Goal: Task Accomplishment & Management: Use online tool/utility

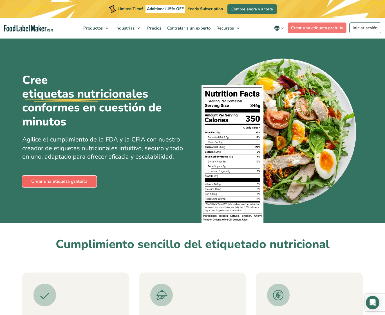
click at [60, 182] on link "Crear una etiqueta gratuita" at bounding box center [59, 181] width 74 height 11
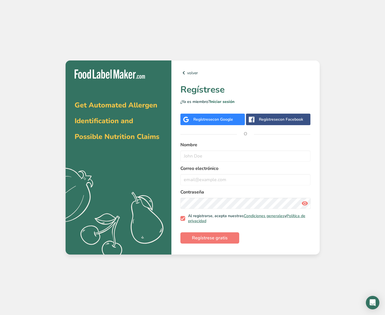
click at [219, 118] on span "con Google" at bounding box center [222, 119] width 21 height 5
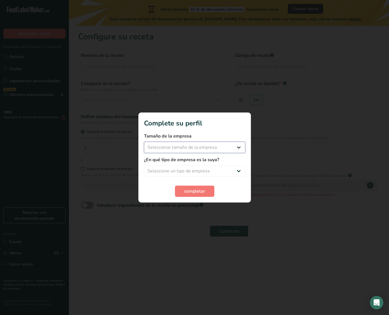
click at [238, 147] on select "Seleccionar tamaño de la empresa Menos de 10 empleados De 10 a 50 empleados De …" at bounding box center [194, 147] width 101 height 11
select select "1"
click at [144, 142] on select "Seleccionar tamaño de la empresa Menos de 10 empleados De 10 a 50 empleados De …" at bounding box center [194, 147] width 101 height 11
click at [238, 170] on select "Seleccione un tipo de empresa Fabricante de alimentos envasados Restaurante y c…" at bounding box center [194, 170] width 101 height 11
select select "8"
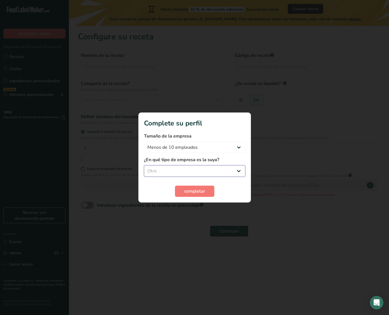
click at [144, 165] on select "Seleccione un tipo de empresa Fabricante de alimentos envasados Restaurante y c…" at bounding box center [194, 170] width 101 height 11
click at [192, 190] on span "completar" at bounding box center [194, 191] width 21 height 7
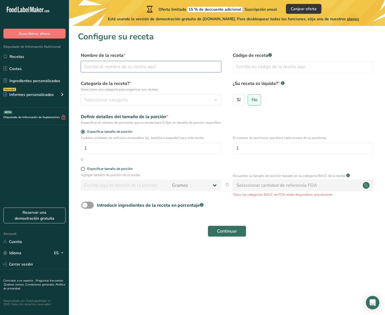
click at [116, 64] on input "text" at bounding box center [151, 66] width 140 height 11
click at [109, 67] on input "text" at bounding box center [151, 66] width 140 height 11
type input "J"
type input "Croissant Ssg, Egg & Cheese"
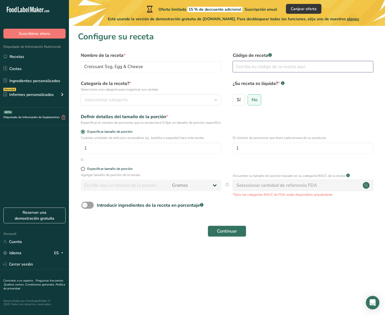
click at [258, 69] on input "text" at bounding box center [303, 66] width 140 height 11
type input "001"
click at [131, 98] on div "Seleccionar categoría" at bounding box center [149, 99] width 130 height 7
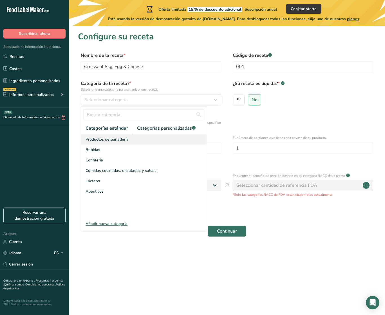
click at [124, 139] on span "Productos de panadería" at bounding box center [107, 139] width 43 height 6
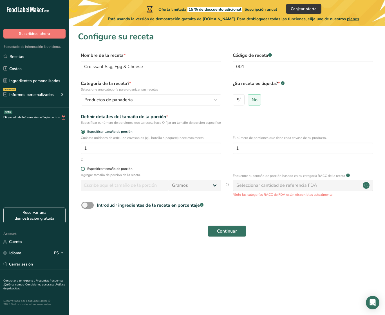
click at [83, 171] on span at bounding box center [83, 169] width 4 height 4
click at [83, 171] on input "Especificar tamaño de porción" at bounding box center [83, 169] width 4 height 4
radio input "true"
radio input "false"
click at [146, 189] on input "number" at bounding box center [125, 185] width 88 height 11
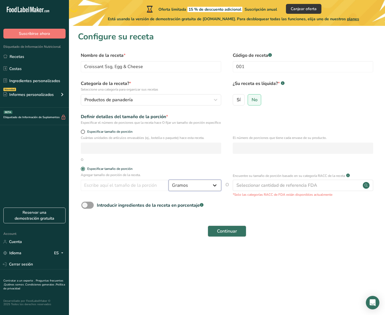
click at [214, 189] on select "Gramos kg mg mcg libras onza [GEOGRAPHIC_DATA] mL onza líquida [GEOGRAPHIC_DATA…" at bounding box center [194, 185] width 53 height 11
select select "5"
click at [168, 185] on select "Gramos kg mg mcg libras onza [GEOGRAPHIC_DATA] mL onza líquida [GEOGRAPHIC_DATA…" at bounding box center [194, 185] width 53 height 11
click at [149, 188] on input "number" at bounding box center [125, 185] width 88 height 11
type input "8"
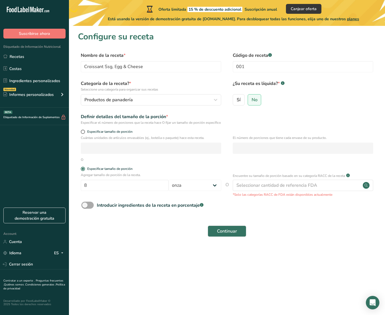
click at [90, 209] on span at bounding box center [87, 205] width 12 height 7
click at [85, 207] on input "Introducir ingredientes de la receta en porcentaje .a-a{fill:#347362;}.b-a{fill…" at bounding box center [83, 205] width 4 height 4
checkbox input "true"
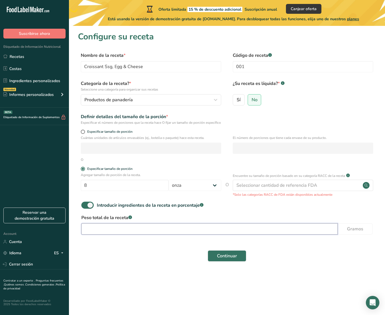
click at [140, 235] on input "number" at bounding box center [209, 228] width 256 height 11
type input "129"
click at [226, 259] on span "Continuar" at bounding box center [227, 256] width 20 height 7
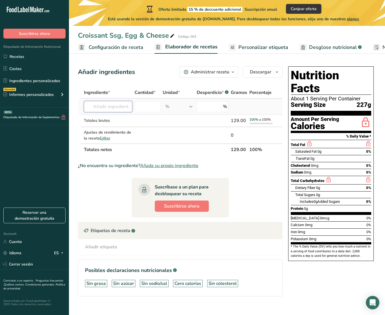
click at [113, 106] on input "text" at bounding box center [108, 106] width 48 height 11
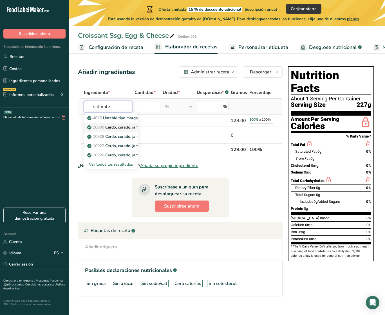
type input "saturate"
click at [113, 126] on p "10900 Cerdo, curado, jamón con jugos naturales, entero, sin hueso, parte magra …" at bounding box center [181, 127] width 186 height 6
type input "Pork, cured, ham with natural juices, whole, boneless, separable lean and fat, …"
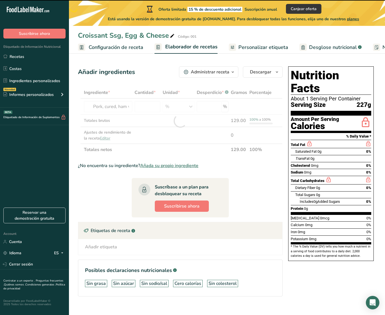
type input "0"
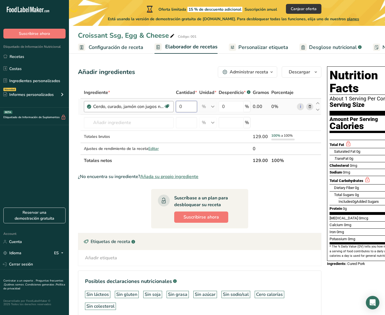
drag, startPoint x: 189, startPoint y: 106, endPoint x: 172, endPoint y: 106, distance: 17.4
click at [172, 106] on tr "Cerdo, curado, jamón con jugos naturales, entero, sin hueso, parte magra y gras…" at bounding box center [199, 107] width 243 height 16
click at [140, 123] on div "Ingrediente * Cantidad * Unidad * Desperdicio * .a-a{fill:#347362;}.b-a{fill:#f…" at bounding box center [199, 127] width 243 height 80
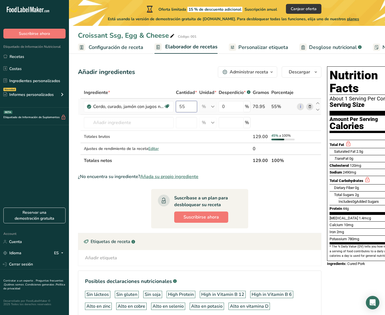
drag, startPoint x: 186, startPoint y: 106, endPoint x: 179, endPoint y: 106, distance: 7.3
click at [179, 106] on input "55" at bounding box center [186, 106] width 21 height 11
click at [188, 107] on input "55" at bounding box center [186, 106] width 21 height 11
click at [178, 106] on input "55" at bounding box center [186, 106] width 21 height 11
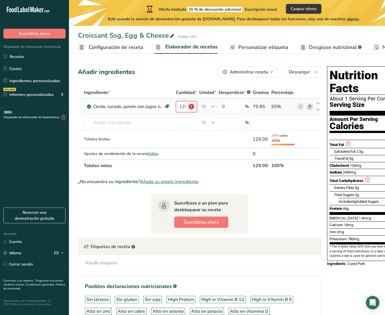
drag, startPoint x: 185, startPoint y: 105, endPoint x: 177, endPoint y: 106, distance: 7.9
click at [177, 106] on input "120" at bounding box center [186, 106] width 21 height 11
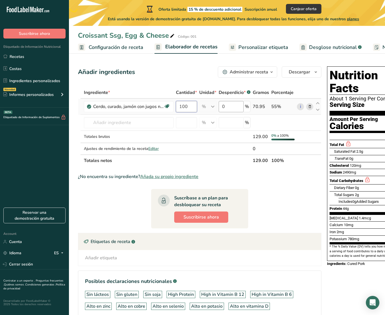
type input "100"
click at [233, 105] on div "Ingrediente * Cantidad * Unidad * Desperdicio * .a-a{fill:#347362;}.b-a{fill:#f…" at bounding box center [199, 127] width 243 height 80
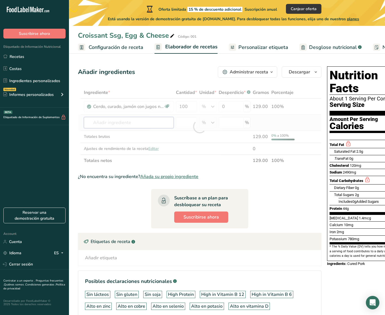
click at [148, 123] on div "Ingrediente * Cantidad * Unidad * Desperdicio * .a-a{fill:#347362;}.b-a{fill:#f…" at bounding box center [199, 127] width 243 height 80
